Goal: Transaction & Acquisition: Purchase product/service

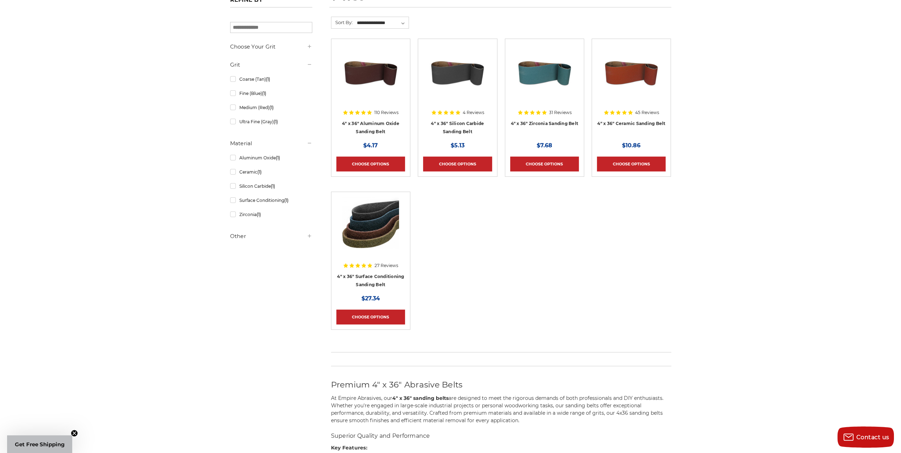
scroll to position [142, 0]
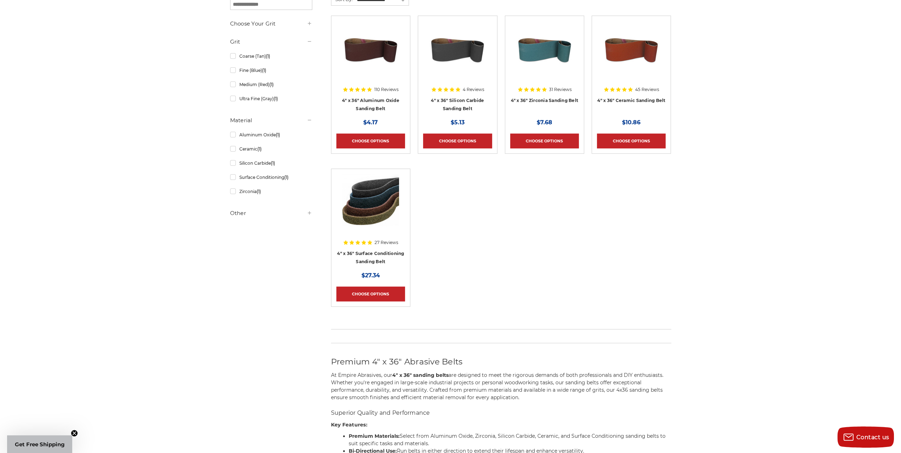
drag, startPoint x: 466, startPoint y: 322, endPoint x: 433, endPoint y: 264, distance: 66.1
click at [433, 264] on ul "110 Reviews 4" x 36" Aluminum Oxide Sanding Belt MSRP: Was: Now: $4.17 Choose O…" at bounding box center [500, 169] width 347 height 306
click at [367, 205] on img at bounding box center [370, 202] width 57 height 57
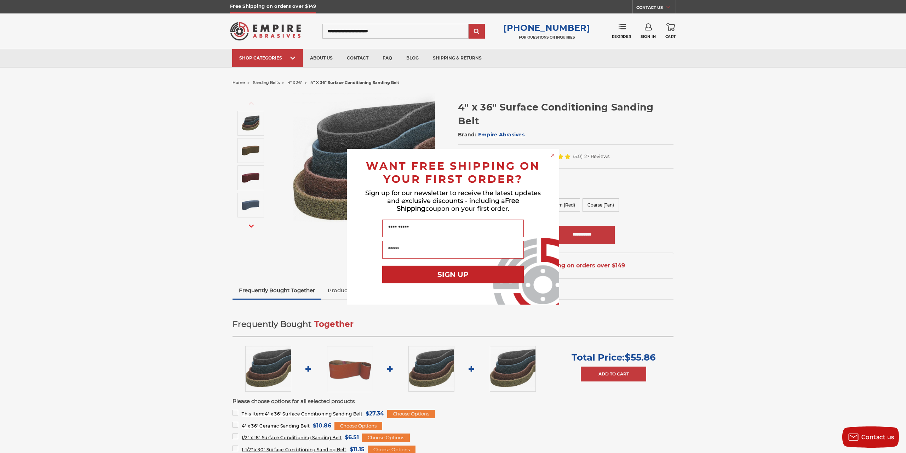
click at [551, 155] on circle "Close dialog" at bounding box center [553, 154] width 7 height 7
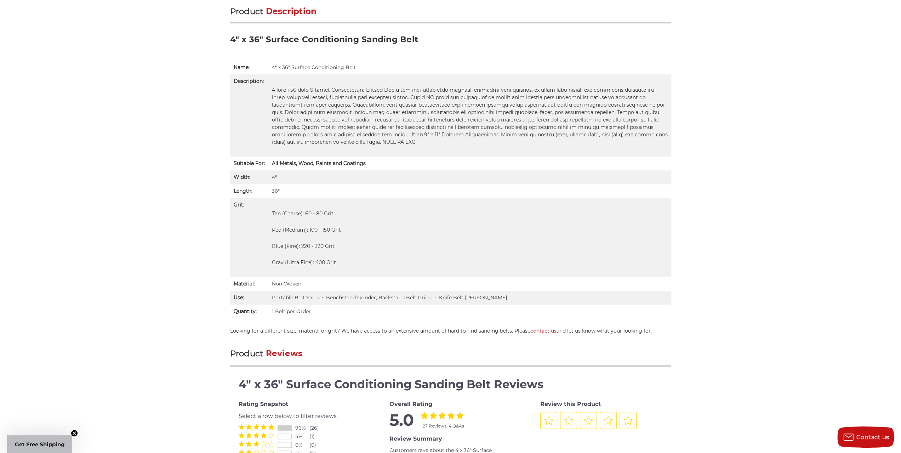
scroll to position [472, 0]
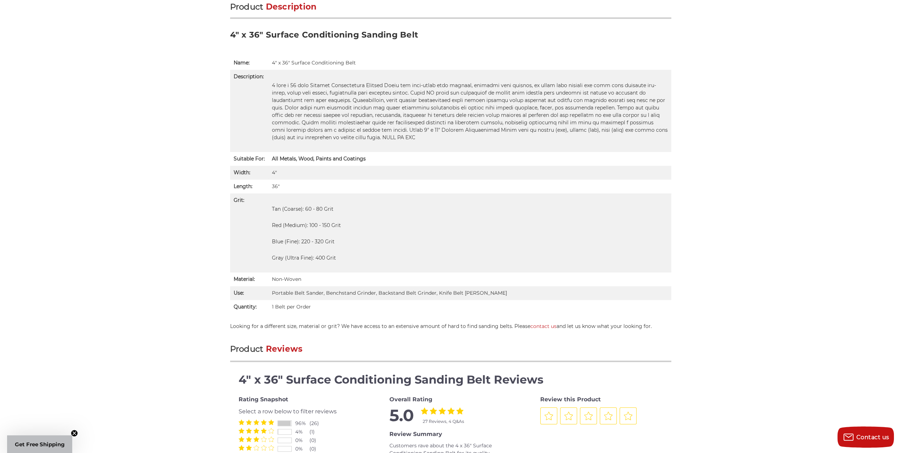
drag, startPoint x: 334, startPoint y: 307, endPoint x: 332, endPoint y: 304, distance: 3.6
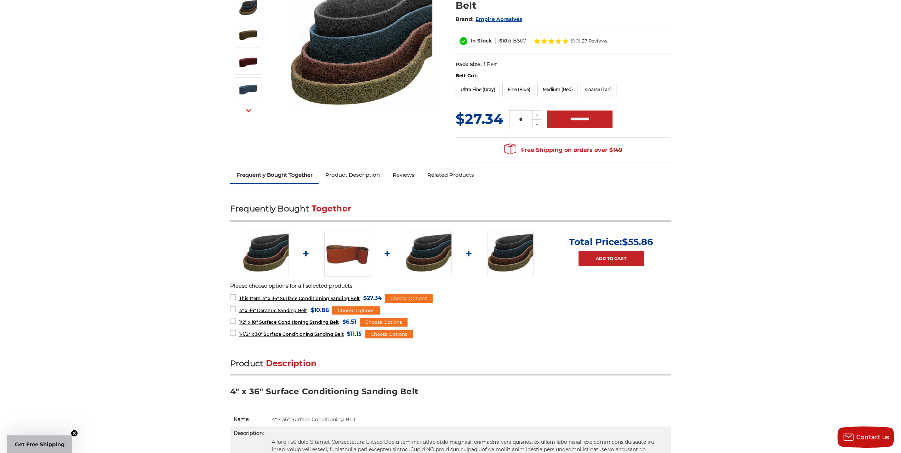
scroll to position [0, 0]
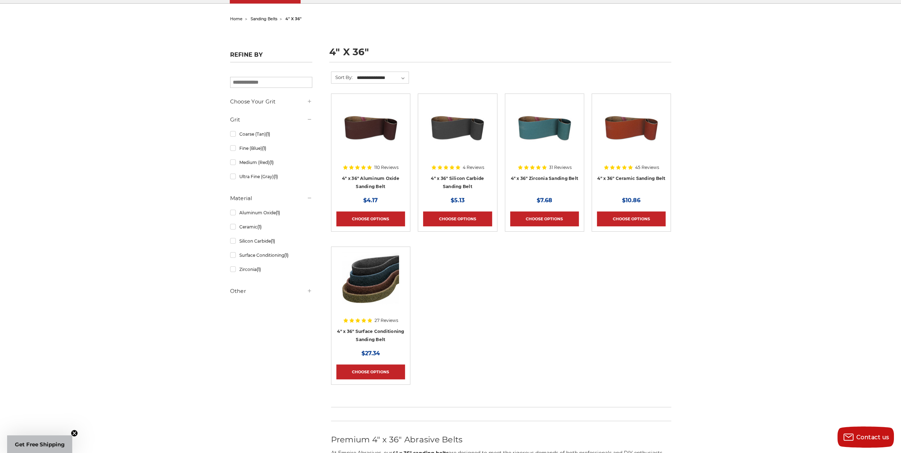
scroll to position [47, 0]
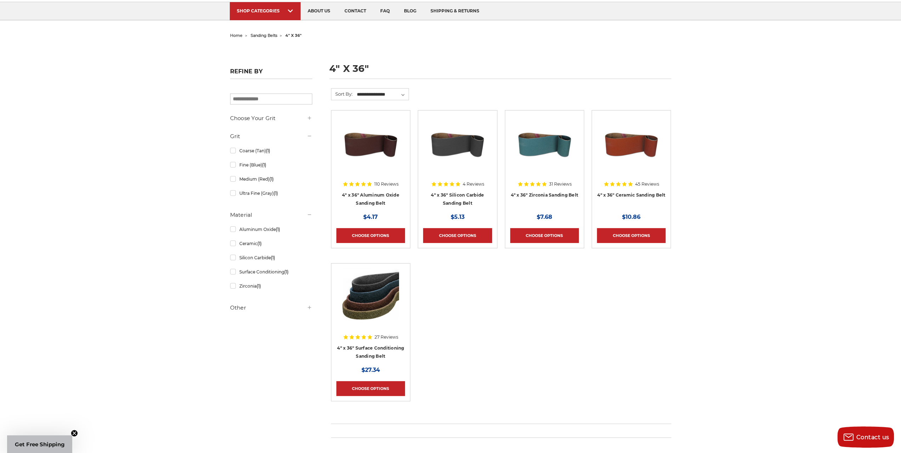
click at [626, 138] on img at bounding box center [631, 143] width 57 height 57
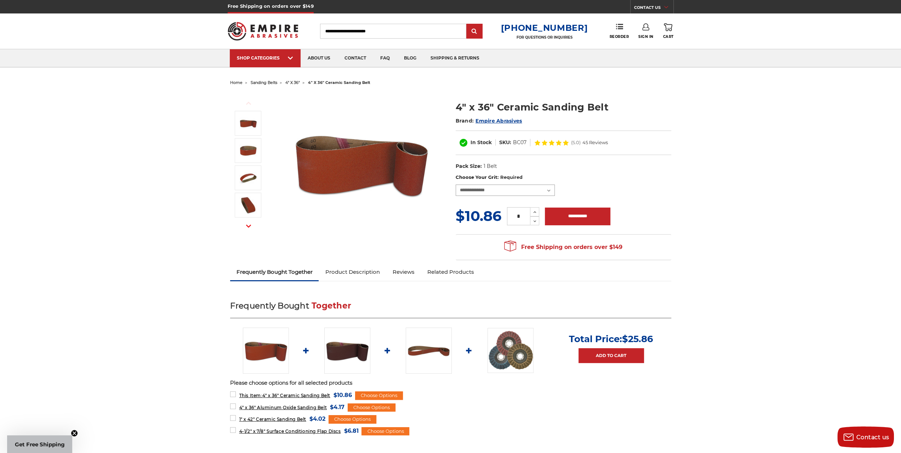
click at [483, 189] on select "**********" at bounding box center [504, 189] width 99 height 11
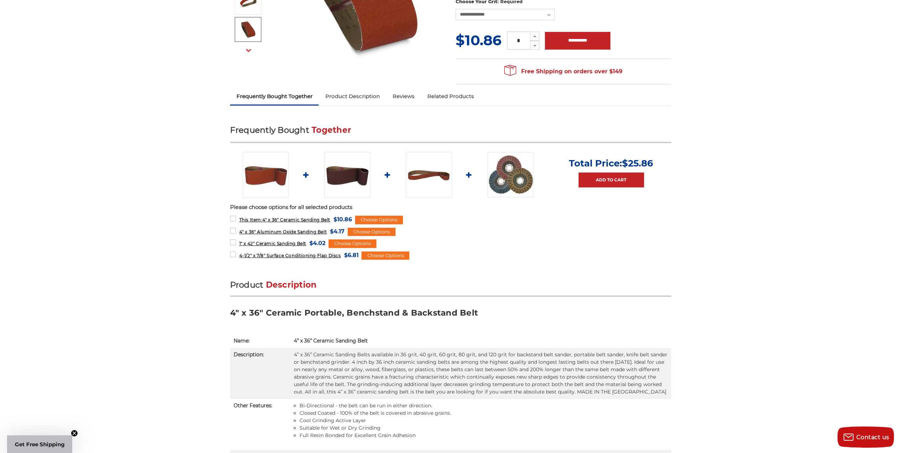
scroll to position [189, 0]
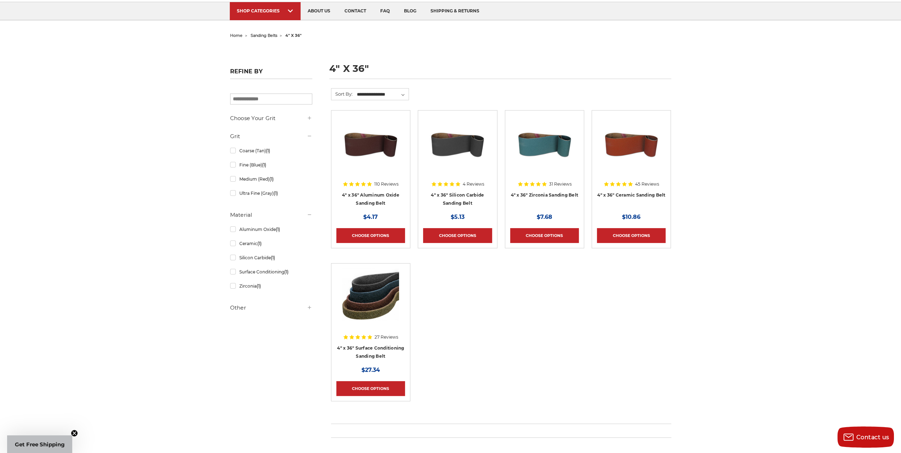
click at [538, 153] on img at bounding box center [544, 143] width 57 height 57
click at [537, 151] on img at bounding box center [544, 143] width 57 height 57
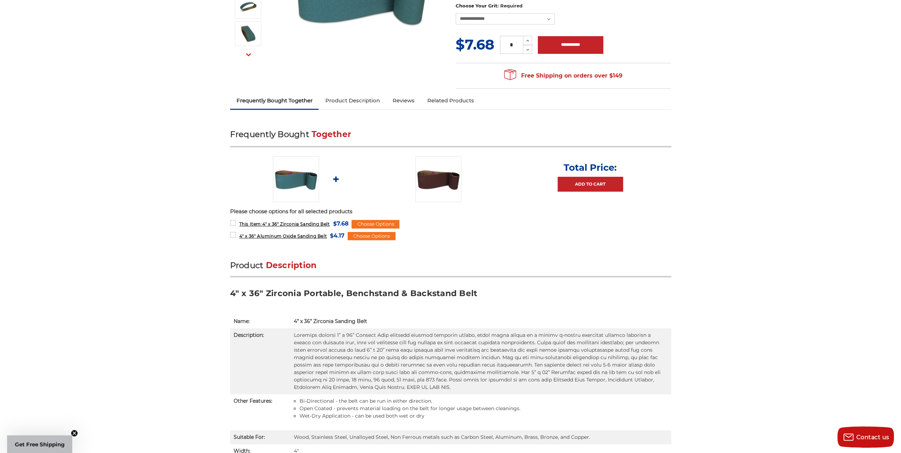
scroll to position [283, 0]
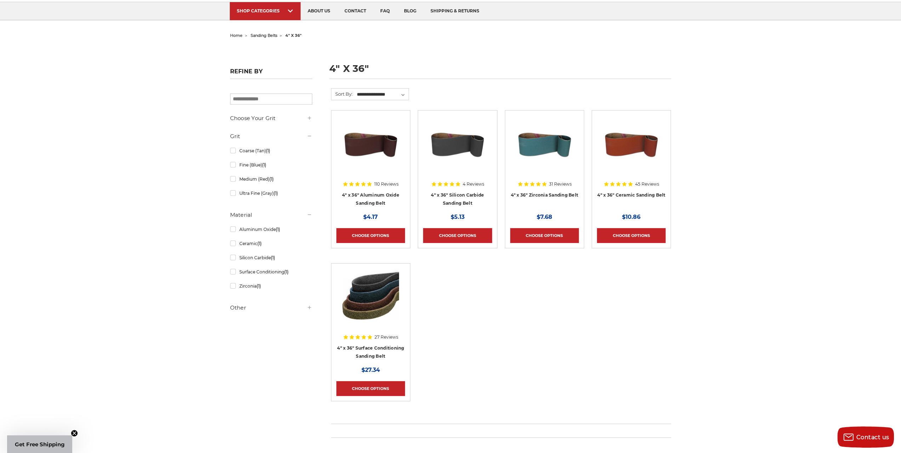
click at [375, 150] on img at bounding box center [370, 143] width 57 height 57
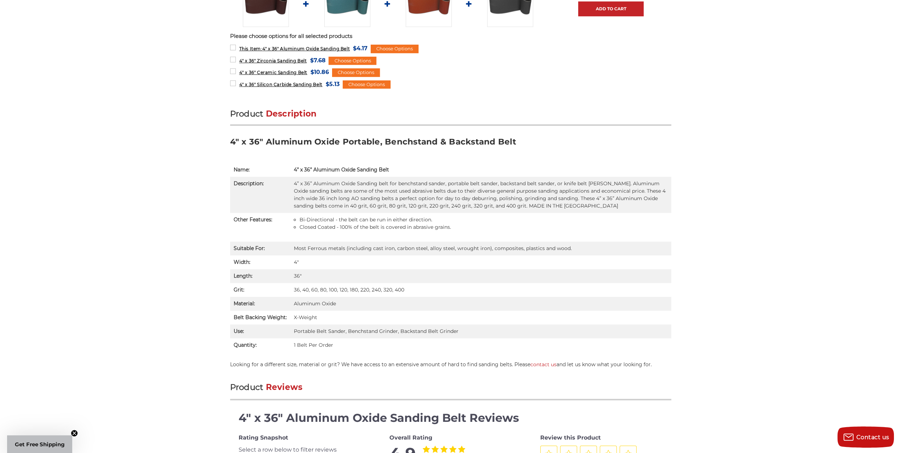
scroll to position [283, 0]
